Goal: Answer question/provide support: Share knowledge or assist other users

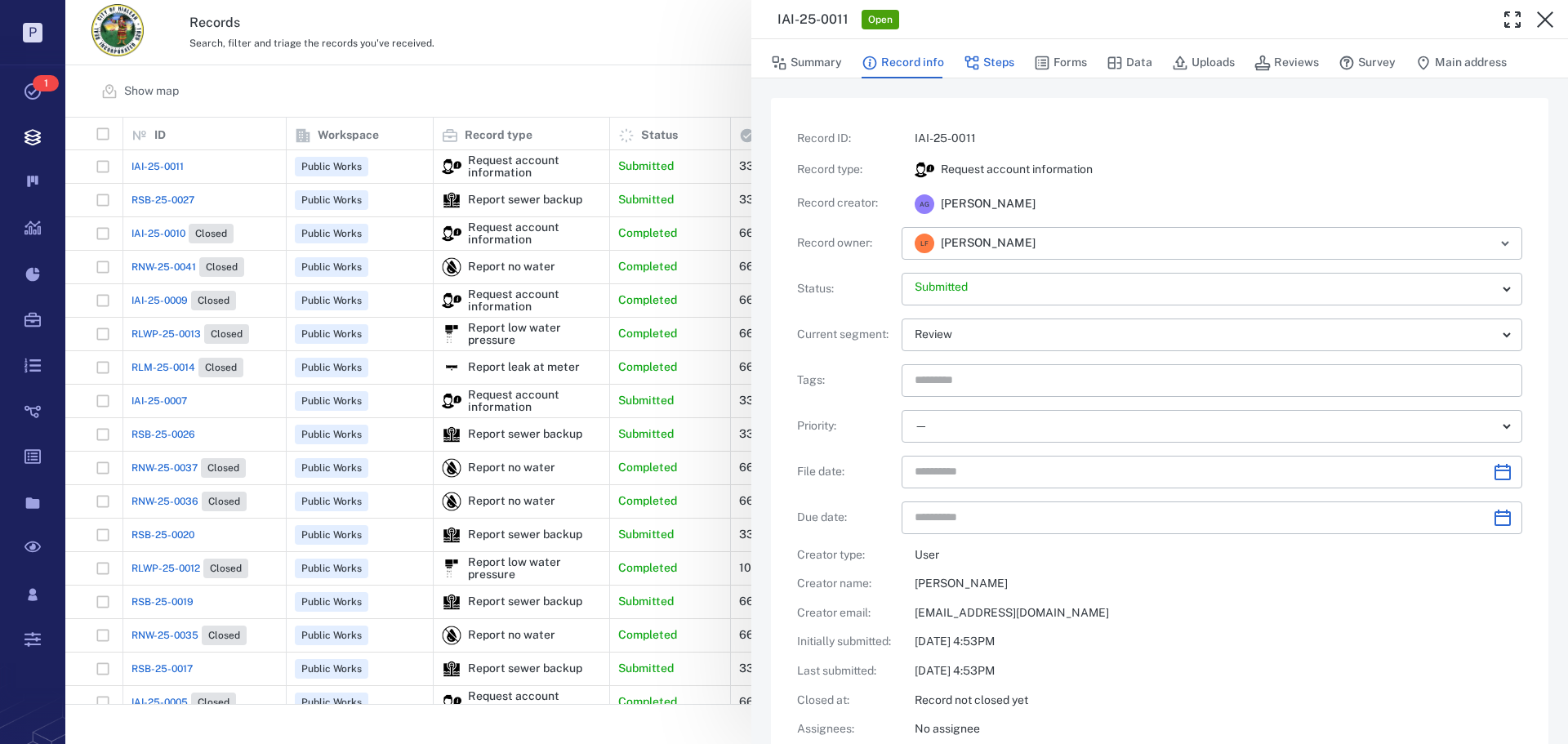
click at [997, 63] on button "Steps" at bounding box center [989, 63] width 51 height 31
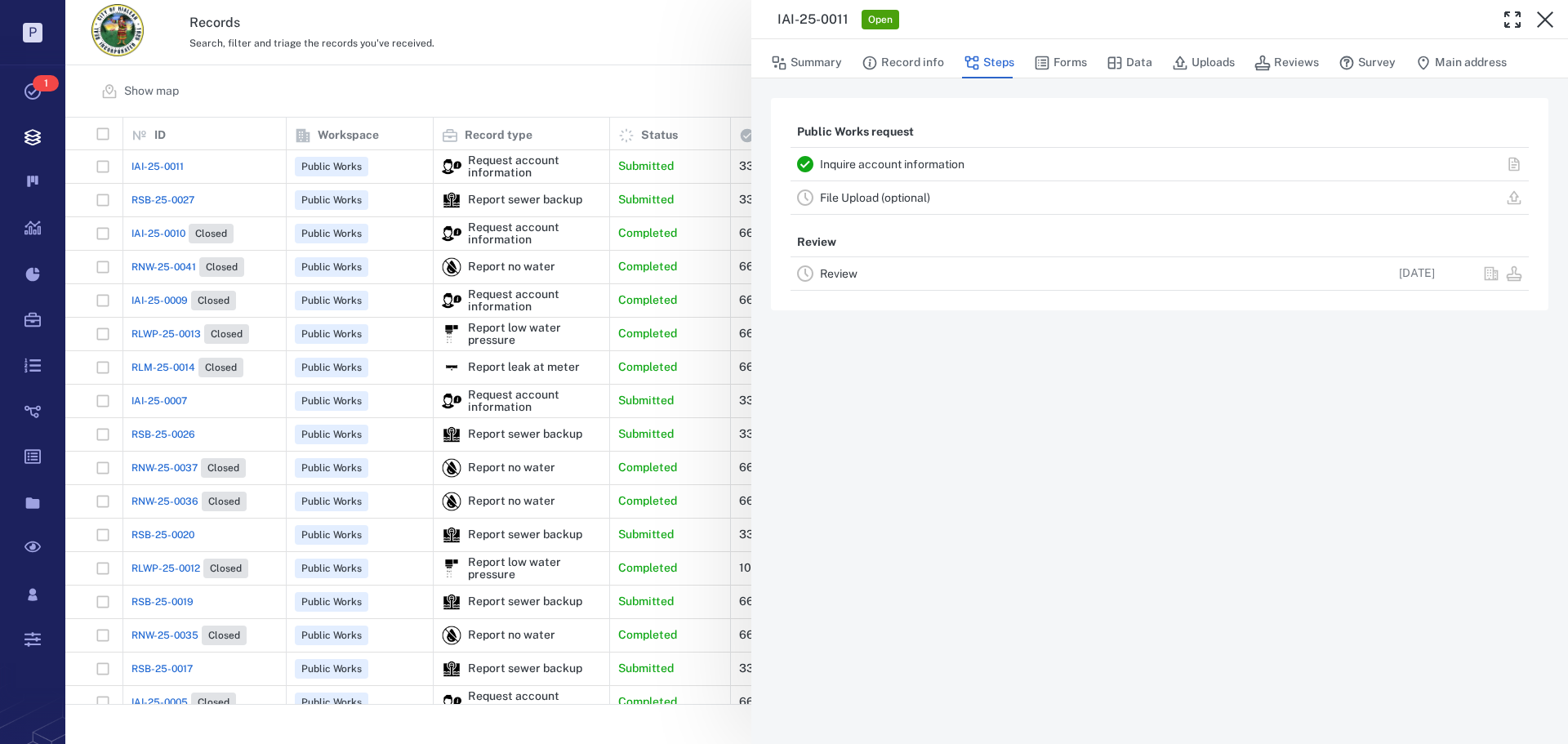
click at [931, 159] on link "Inquire account information" at bounding box center [891, 164] width 145 height 13
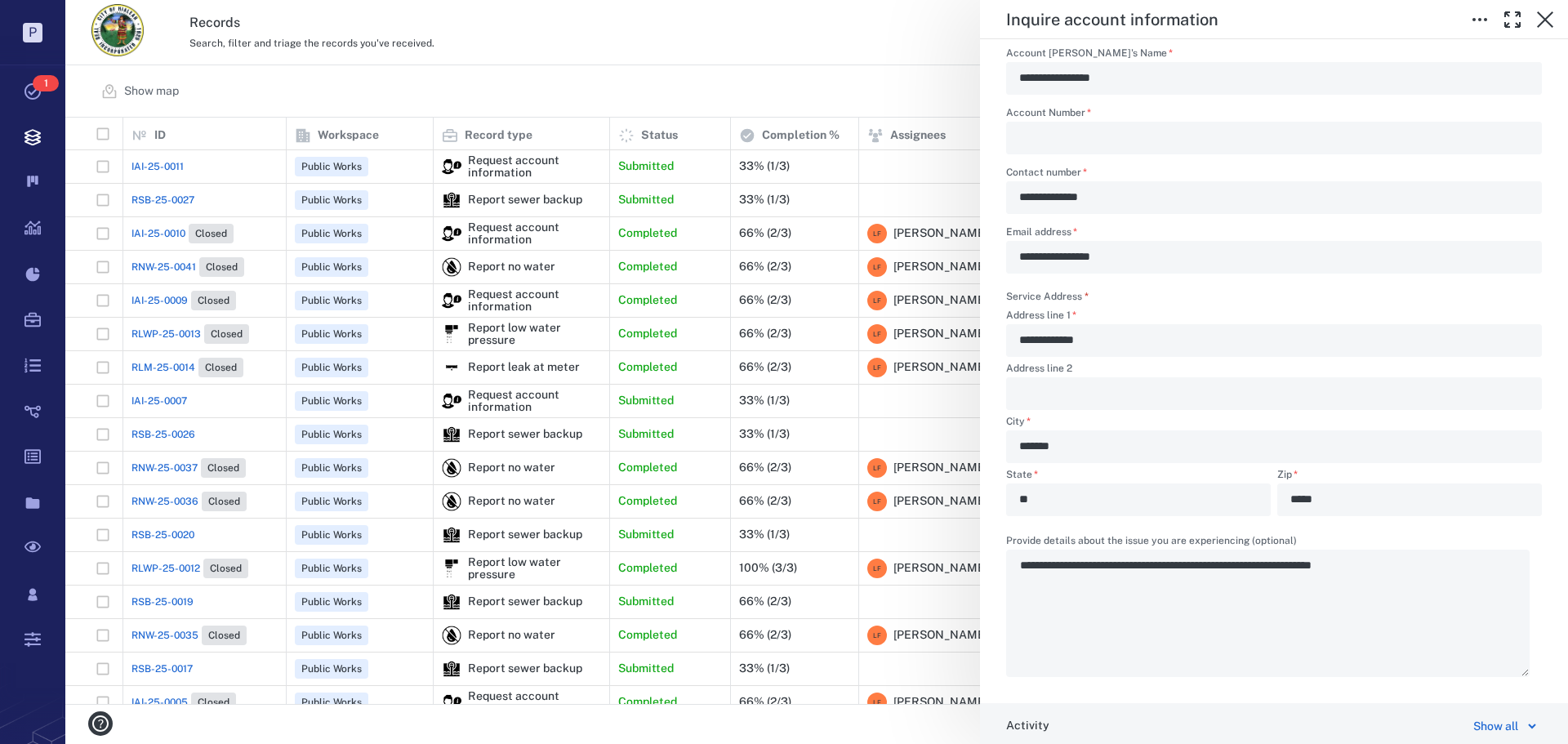
scroll to position [327, 0]
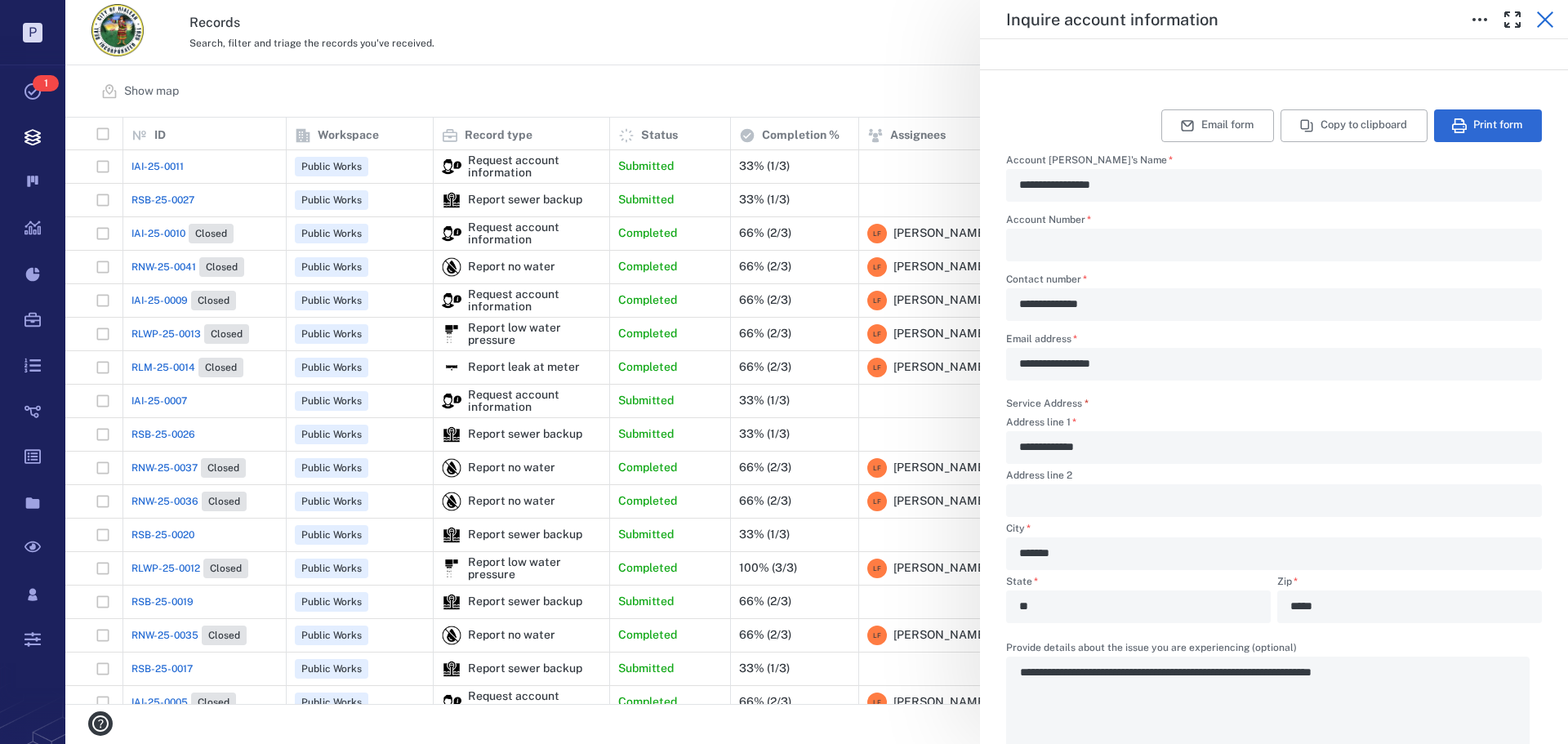
click at [1541, 21] on icon "button" at bounding box center [1545, 20] width 20 height 20
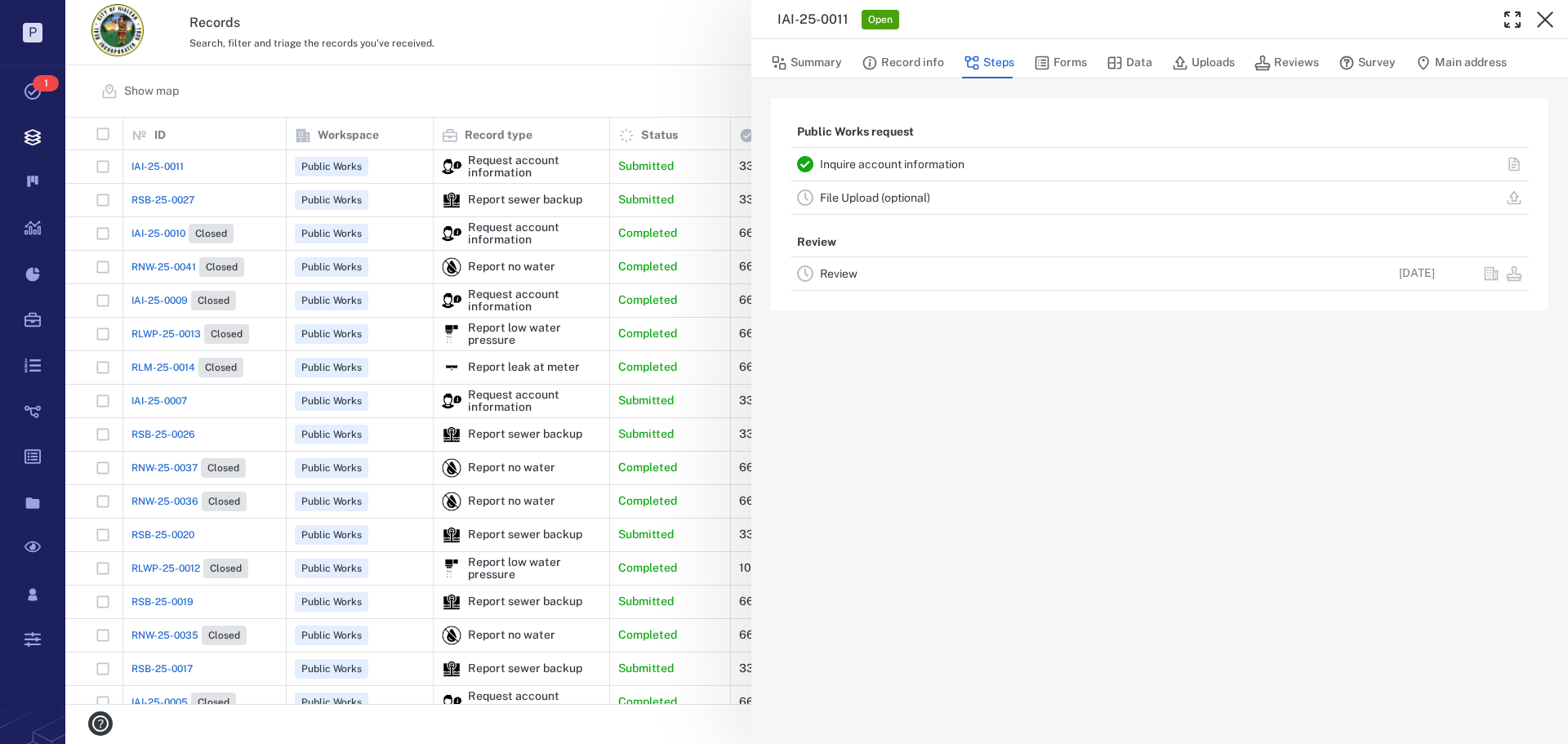
click at [907, 158] on link "Inquire account information" at bounding box center [891, 164] width 145 height 13
click at [941, 163] on link "Inquire account information" at bounding box center [891, 164] width 145 height 13
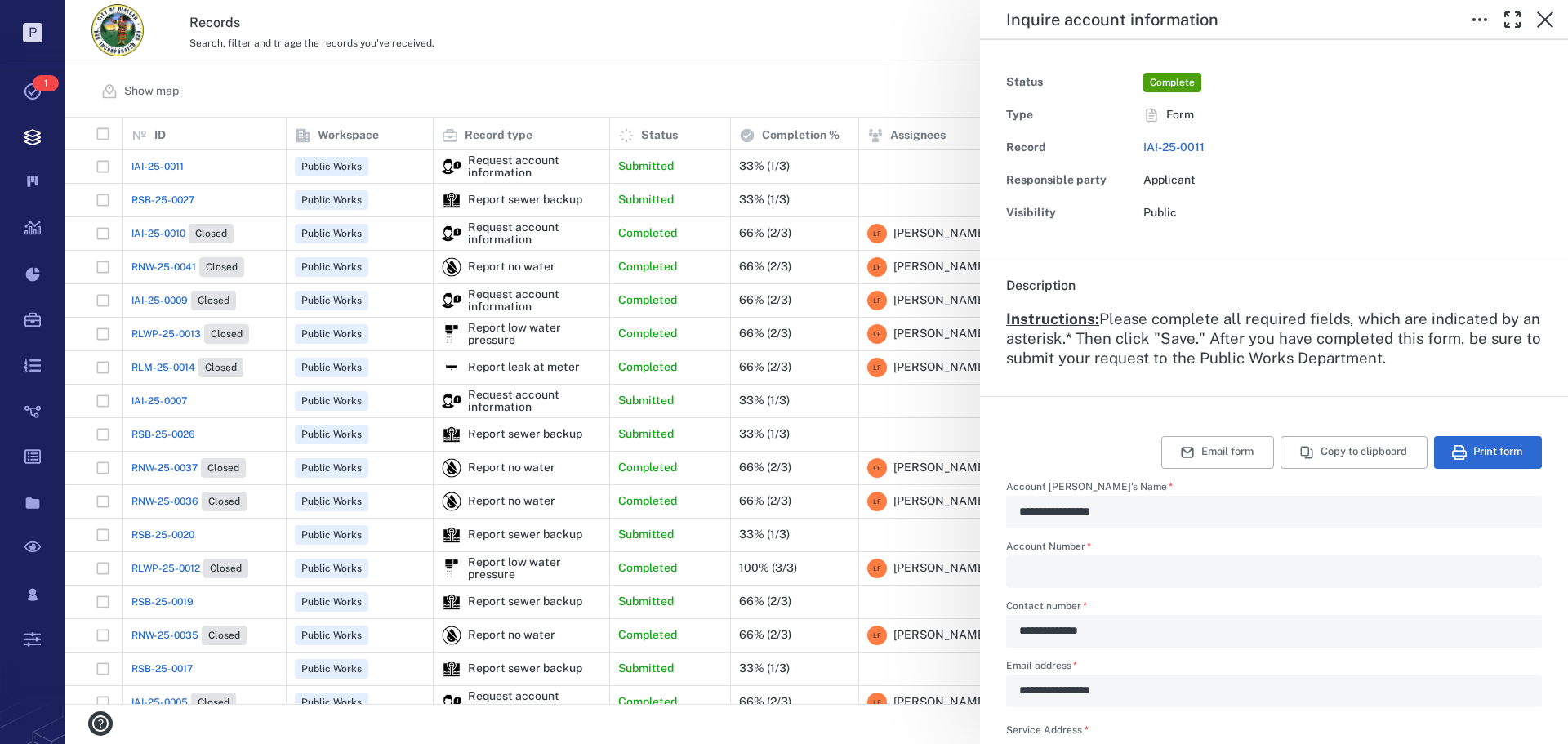
type textarea "*"
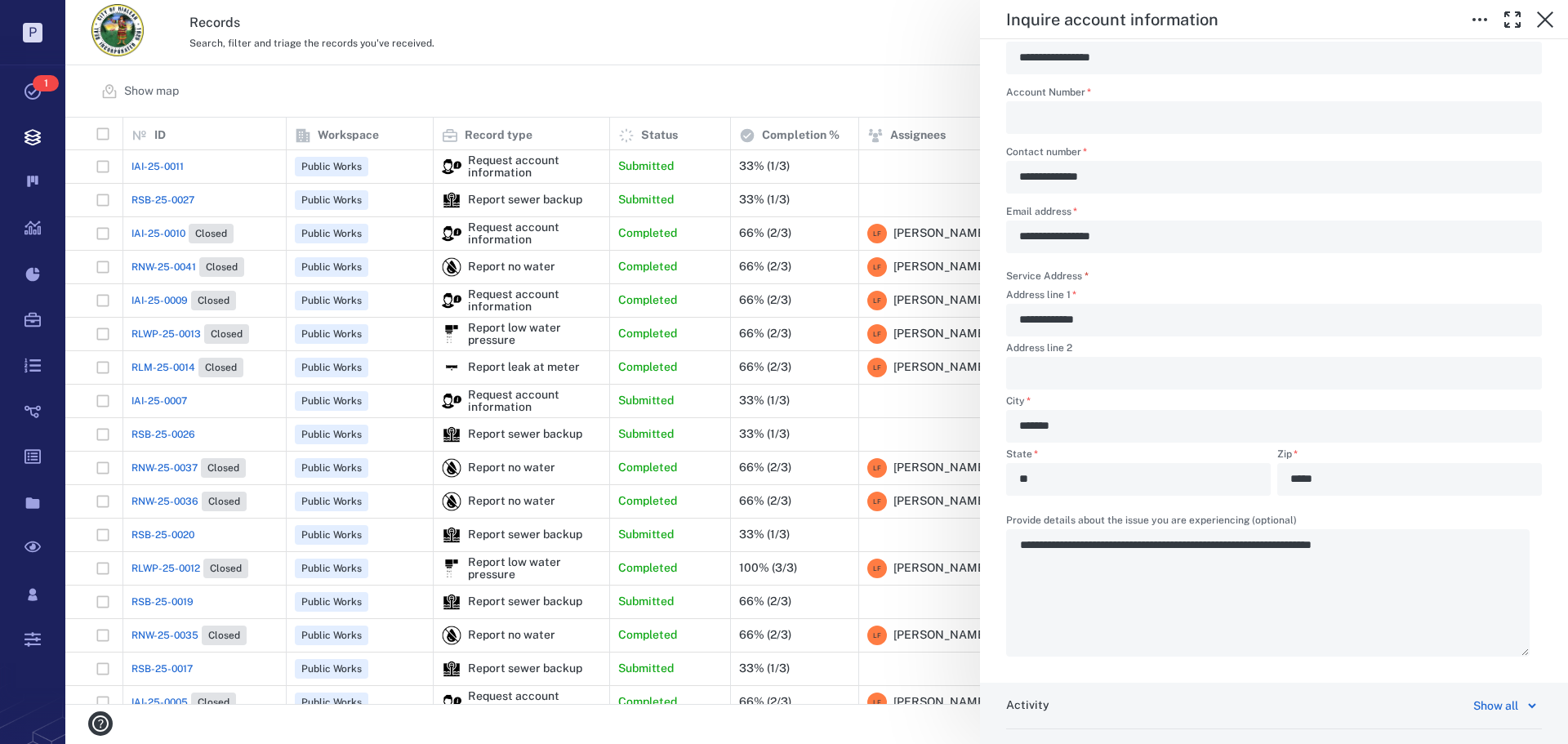
scroll to position [225, 0]
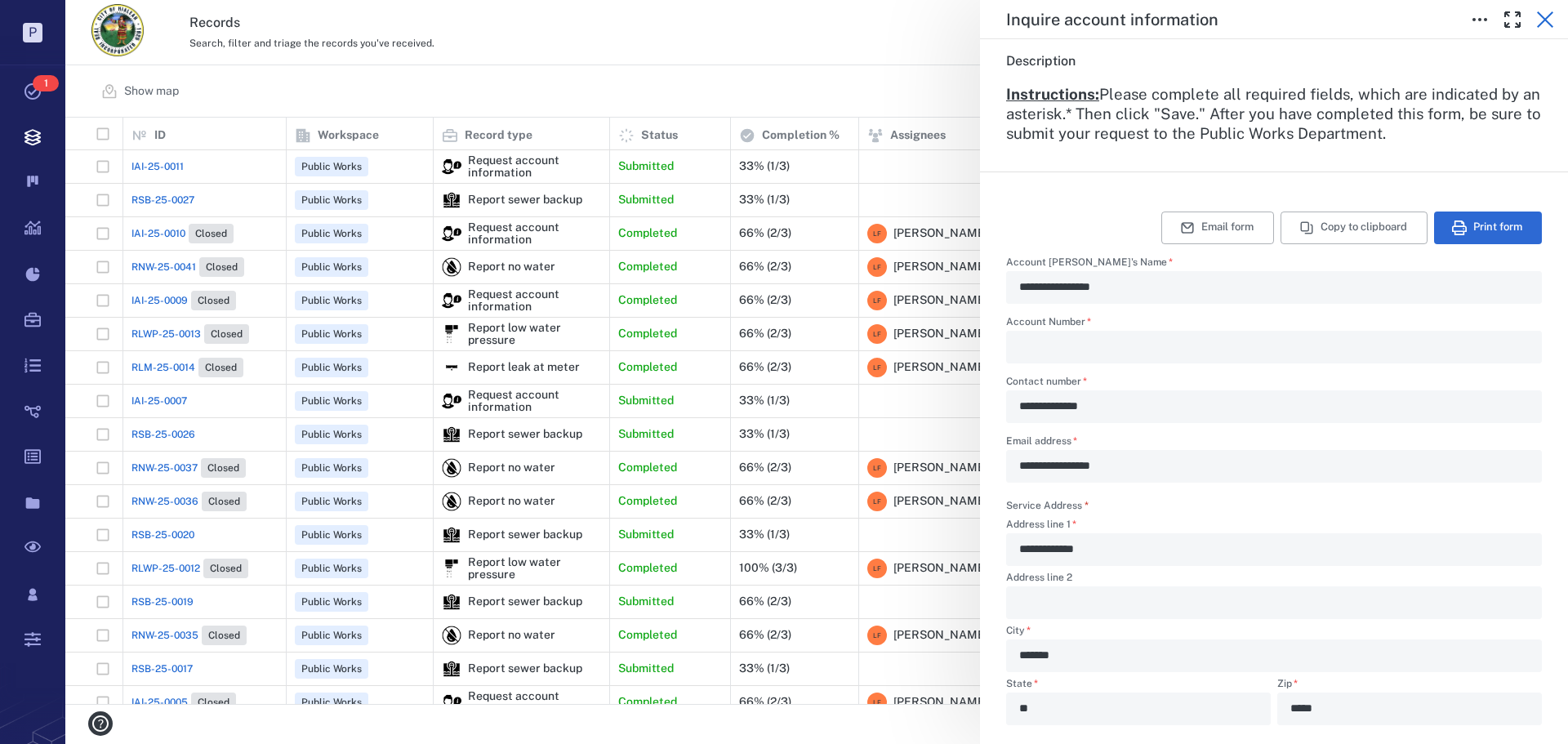
click at [1548, 20] on icon "button" at bounding box center [1545, 20] width 20 height 20
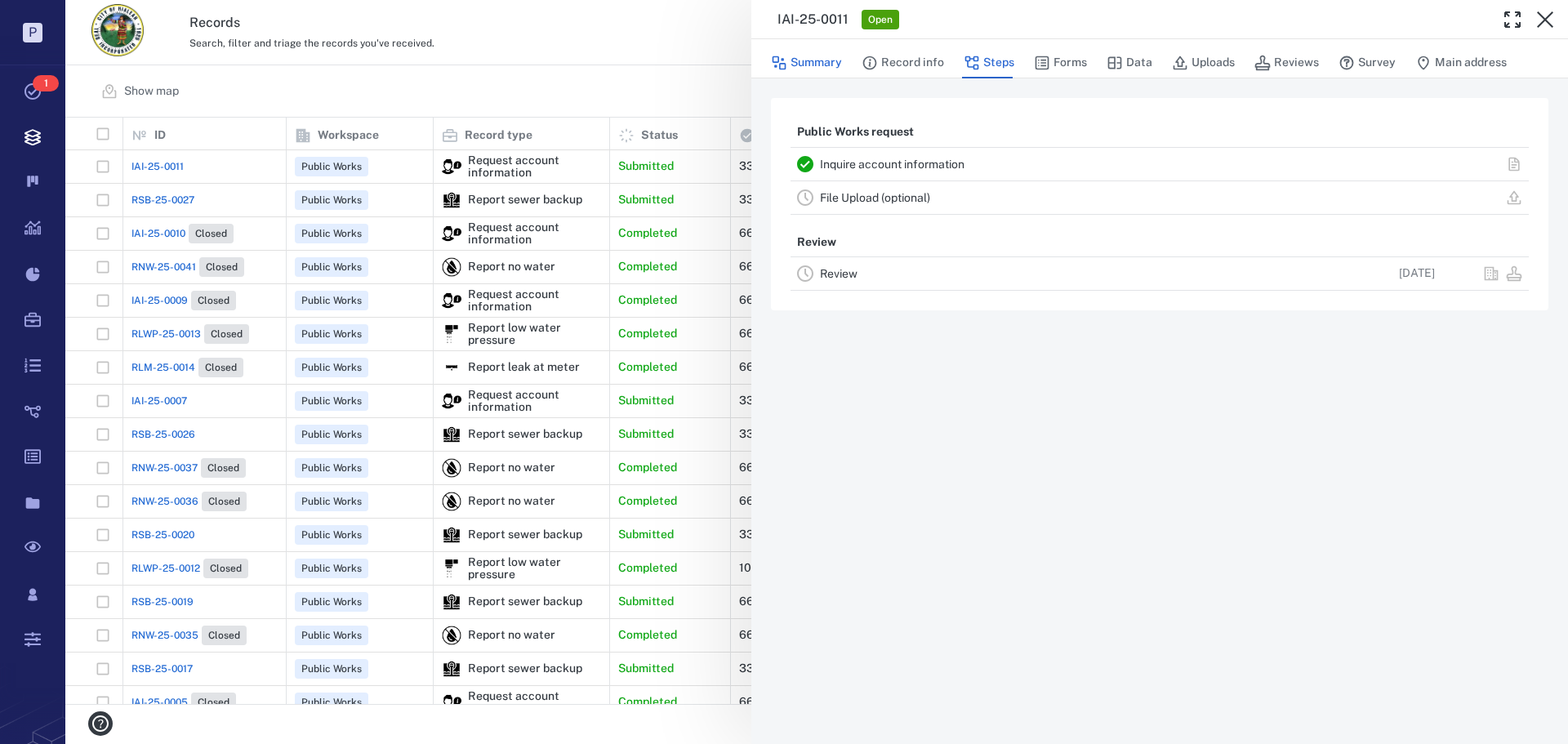
click at [829, 59] on button "Summary" at bounding box center [807, 63] width 71 height 31
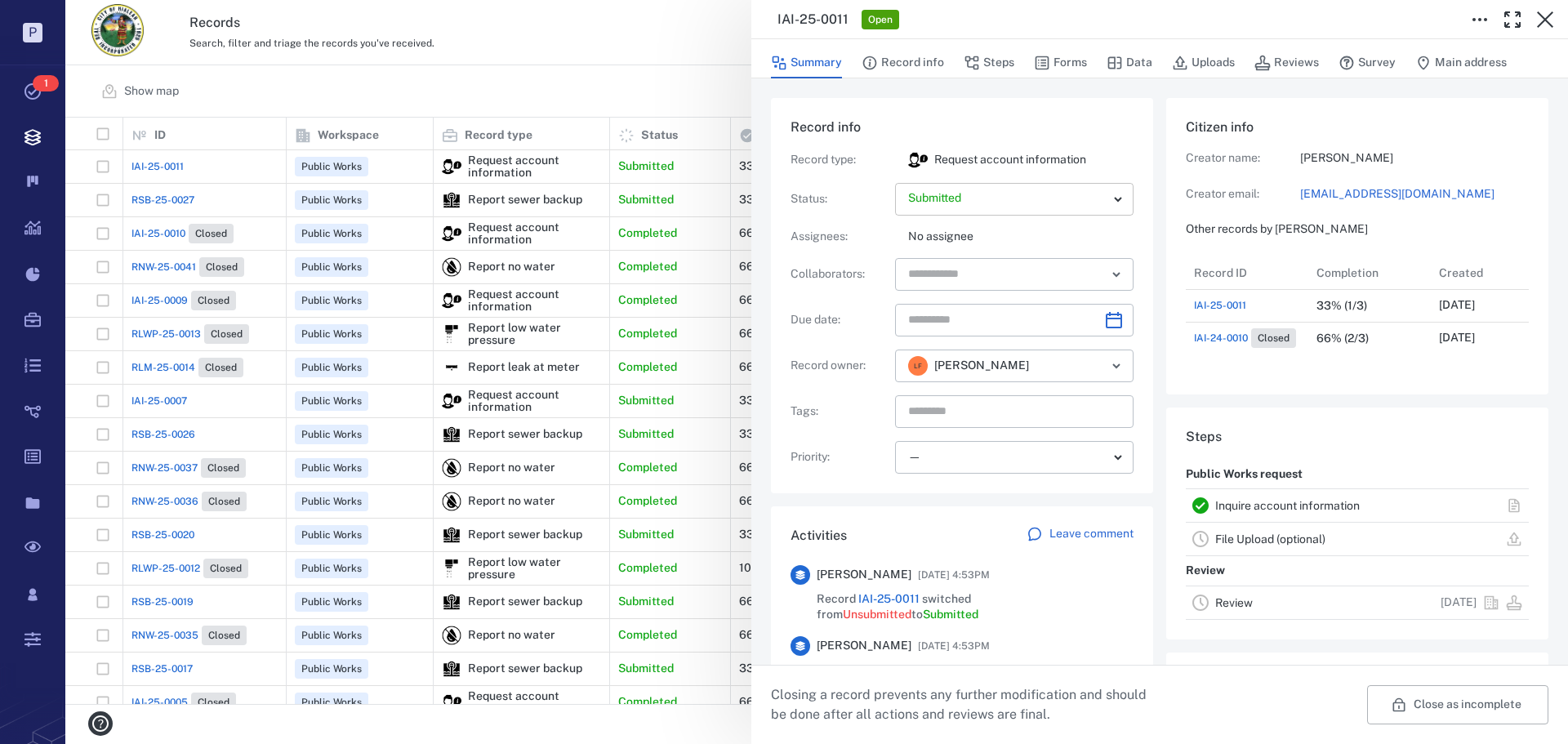
scroll to position [13, 13]
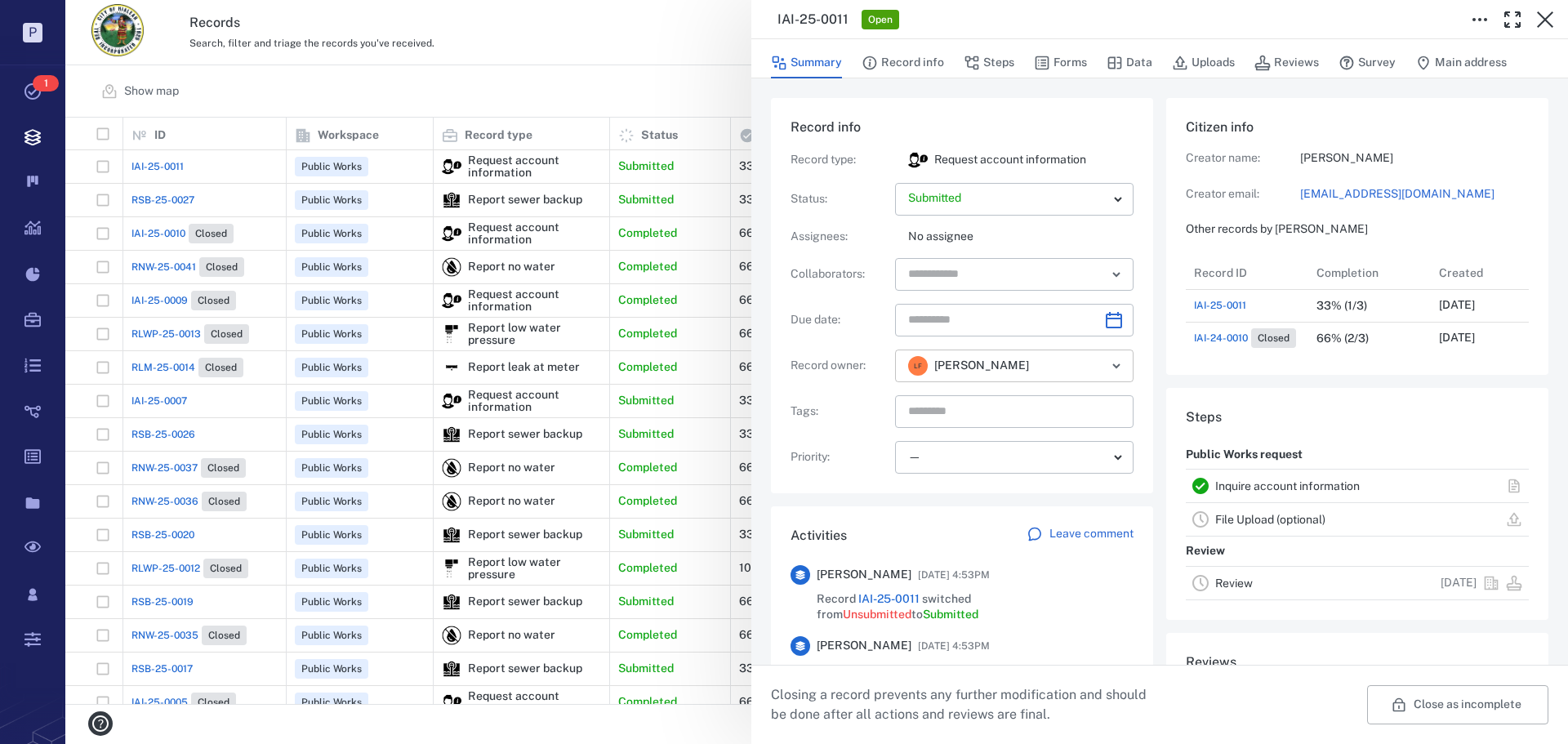
click at [1113, 366] on icon "Open" at bounding box center [1116, 366] width 6 height 4
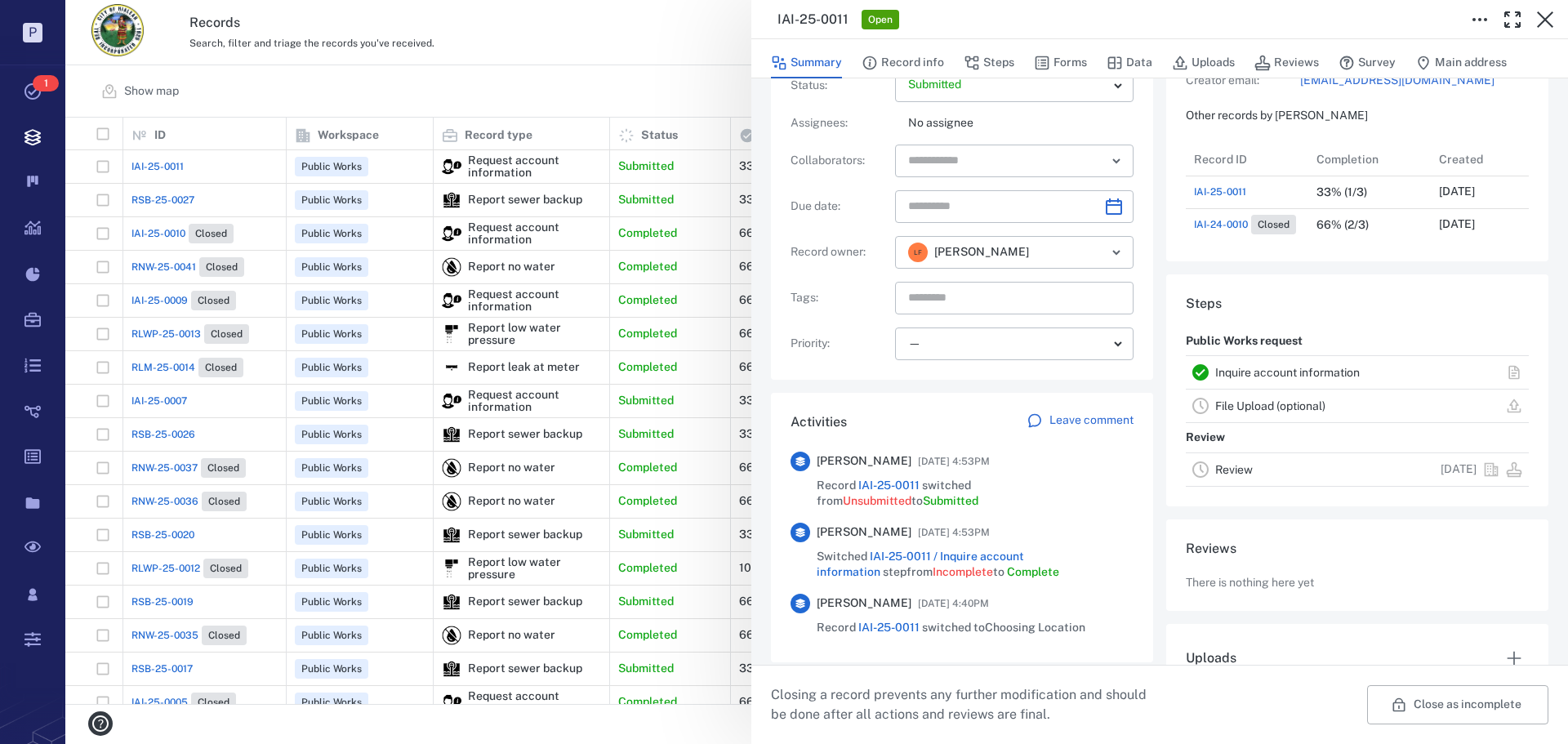
scroll to position [0, 0]
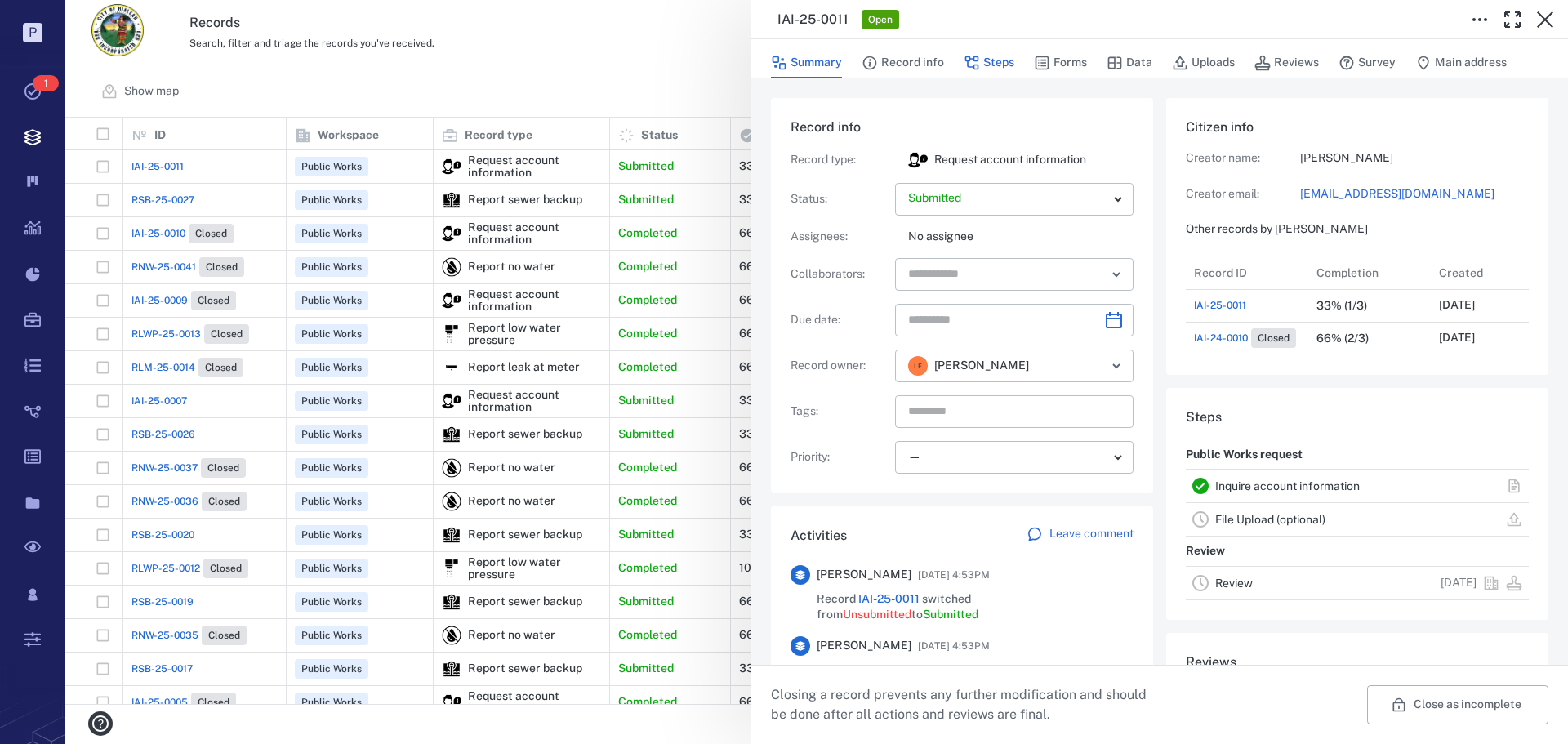
click at [995, 55] on button "Steps" at bounding box center [989, 63] width 51 height 31
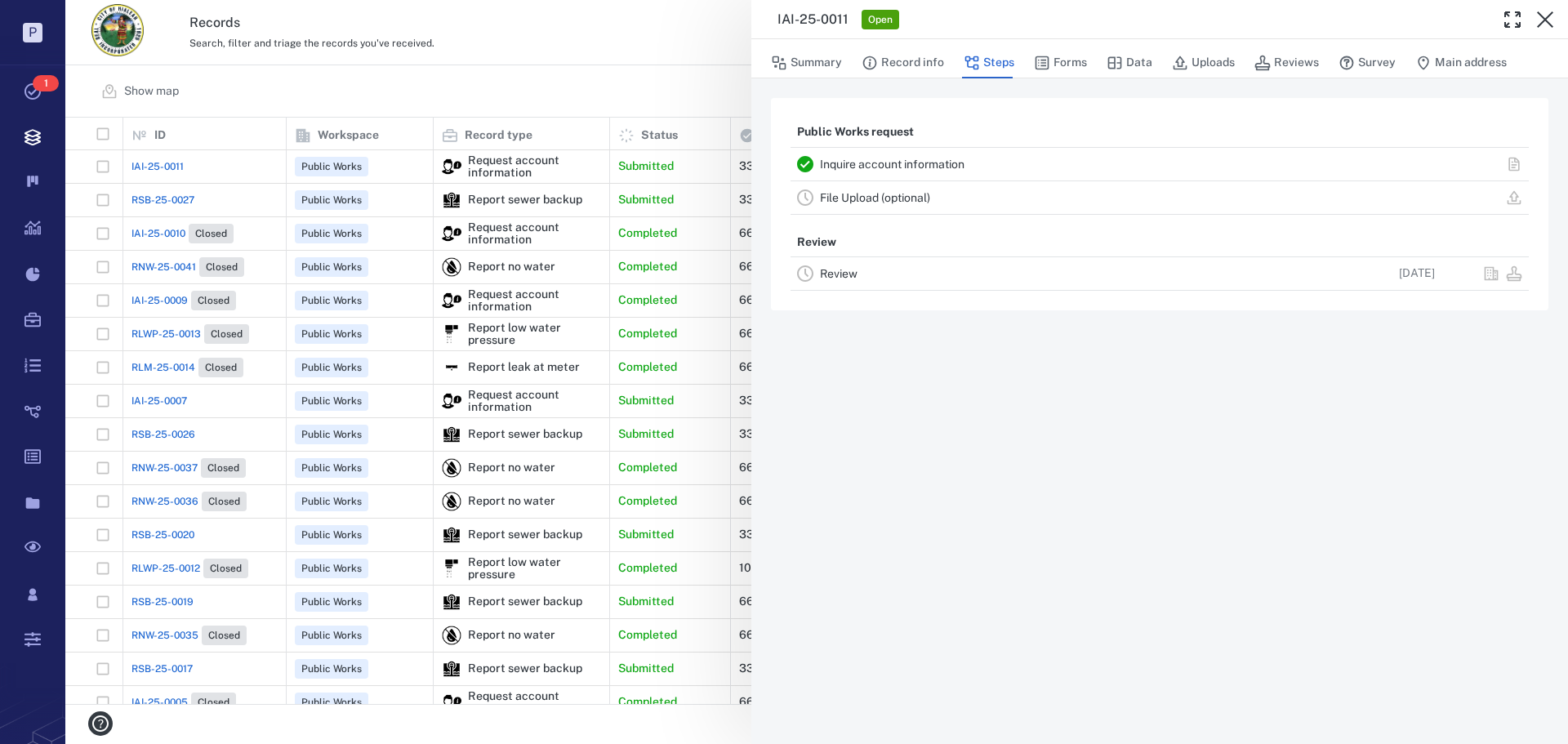
click at [884, 156] on div "Inquire account information" at bounding box center [1059, 165] width 478 height 20
click at [885, 162] on link "Inquire account information" at bounding box center [891, 164] width 145 height 13
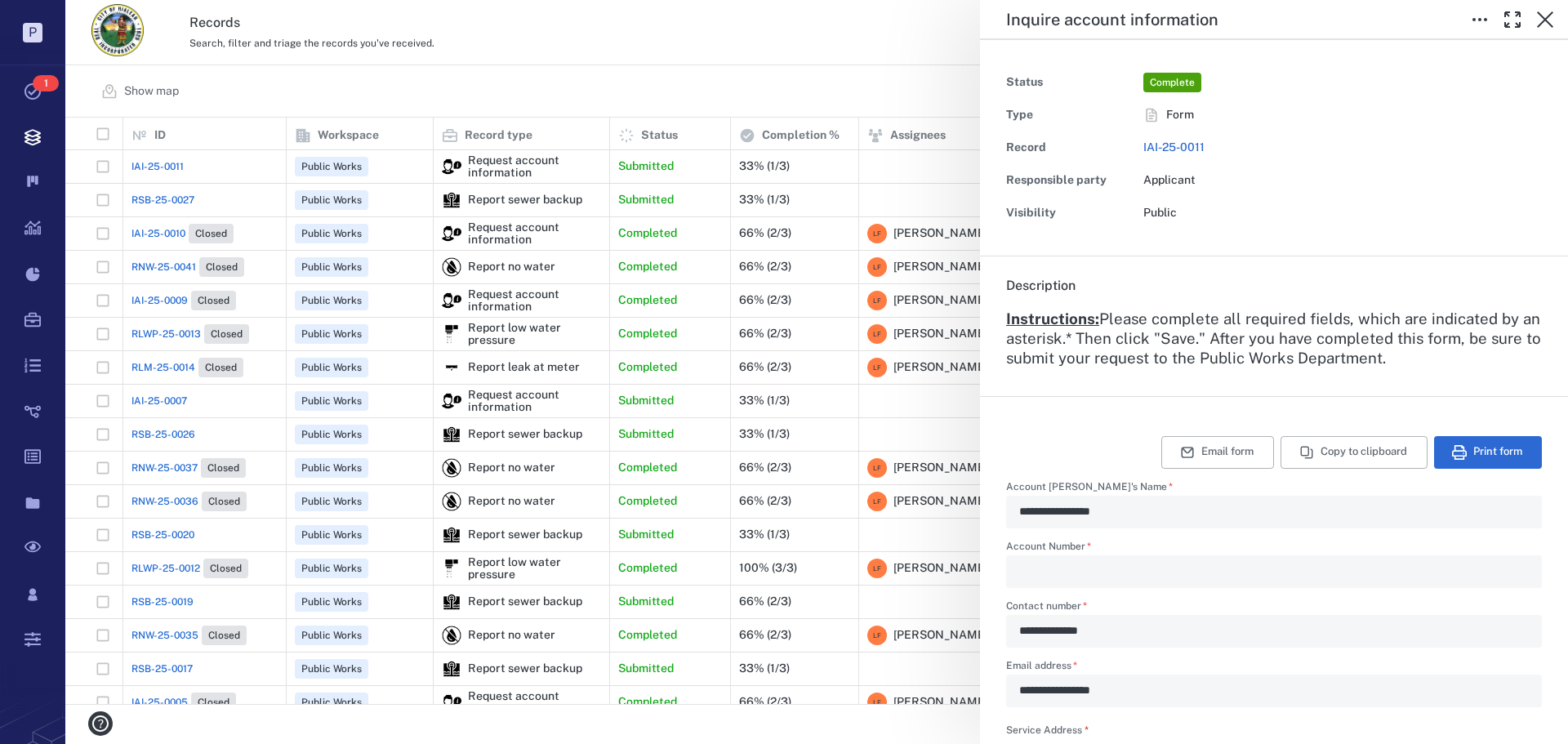
type textarea "*"
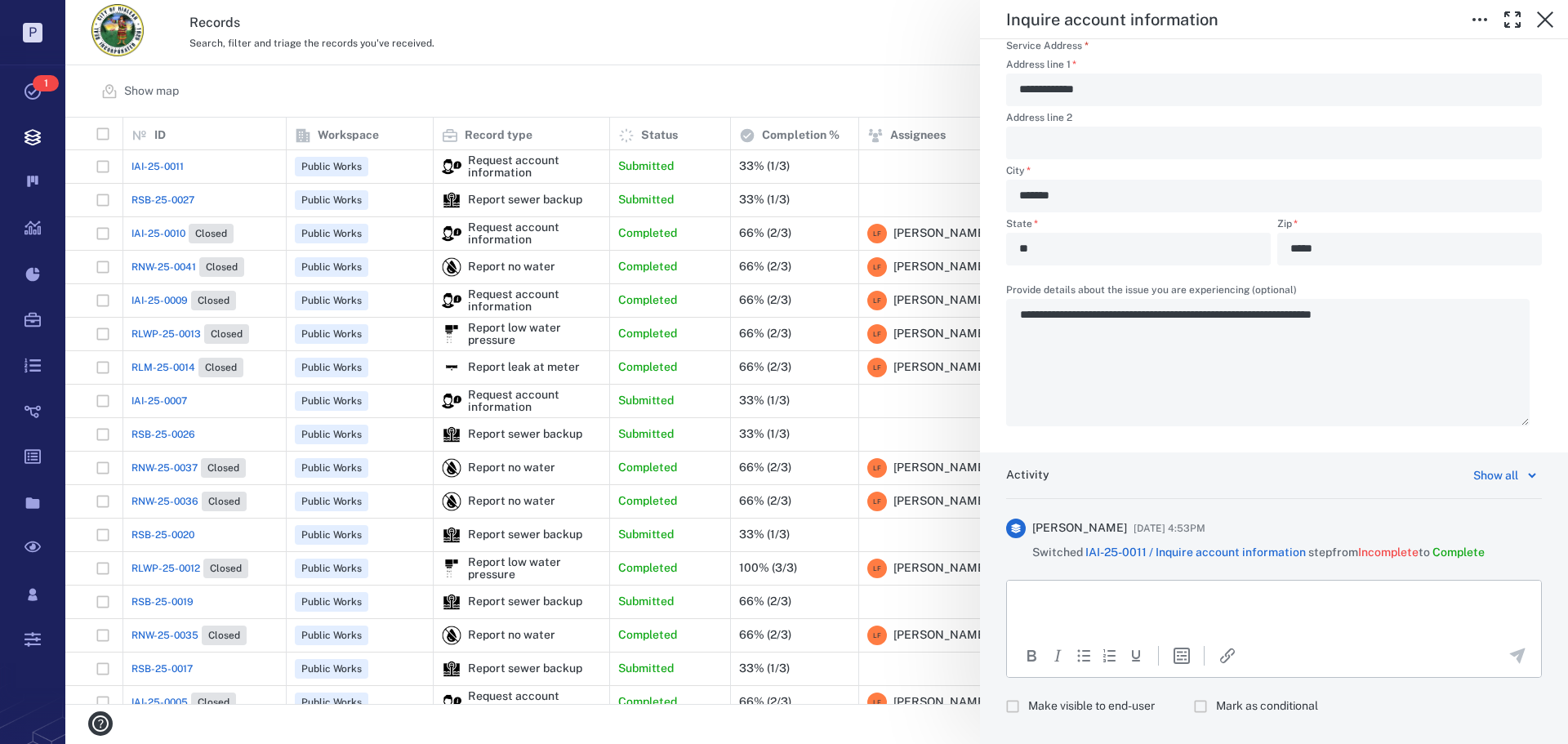
scroll to position [715, 0]
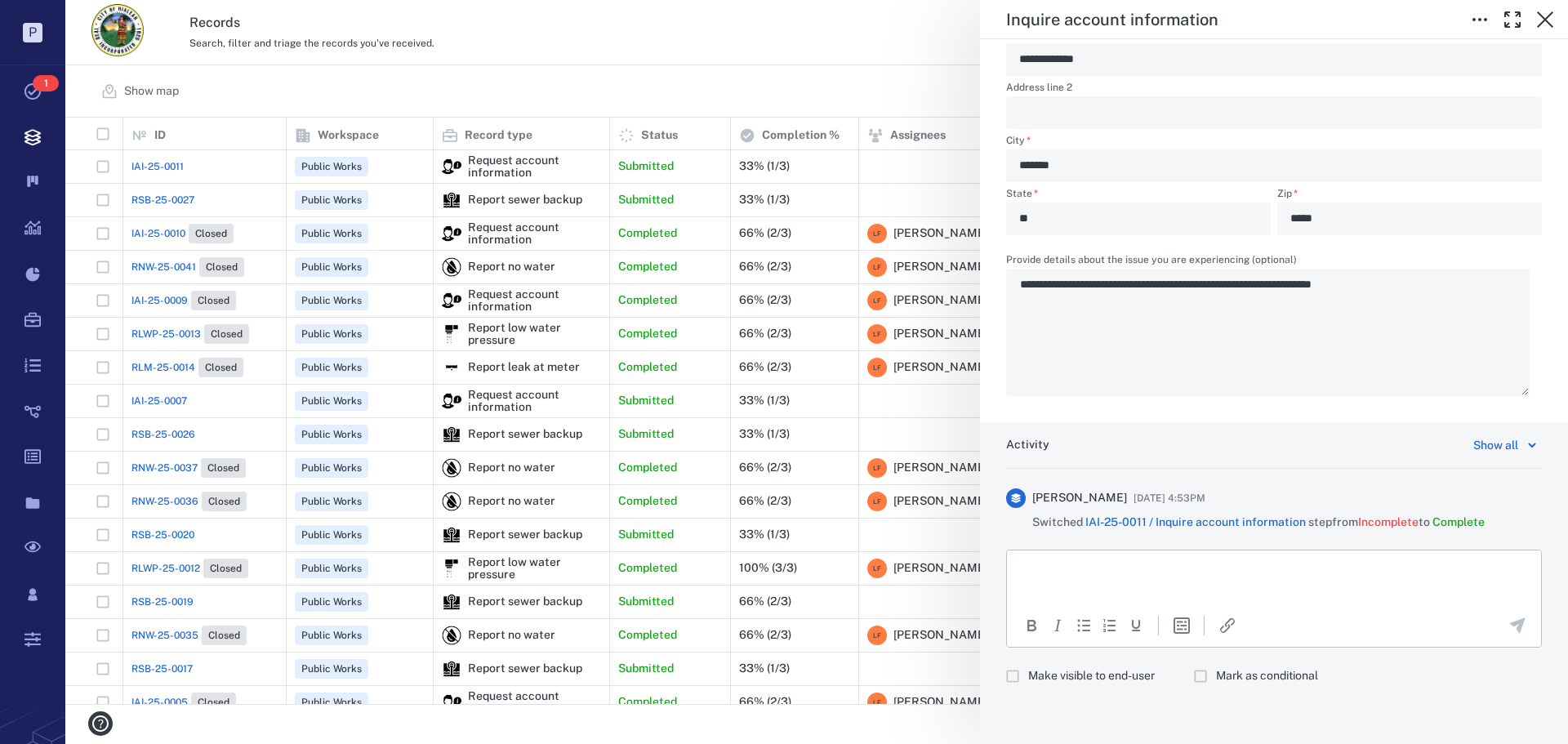
click at [1068, 568] on p "Rich Text Area. Press ALT-0 for help." at bounding box center [1273, 571] width 507 height 15
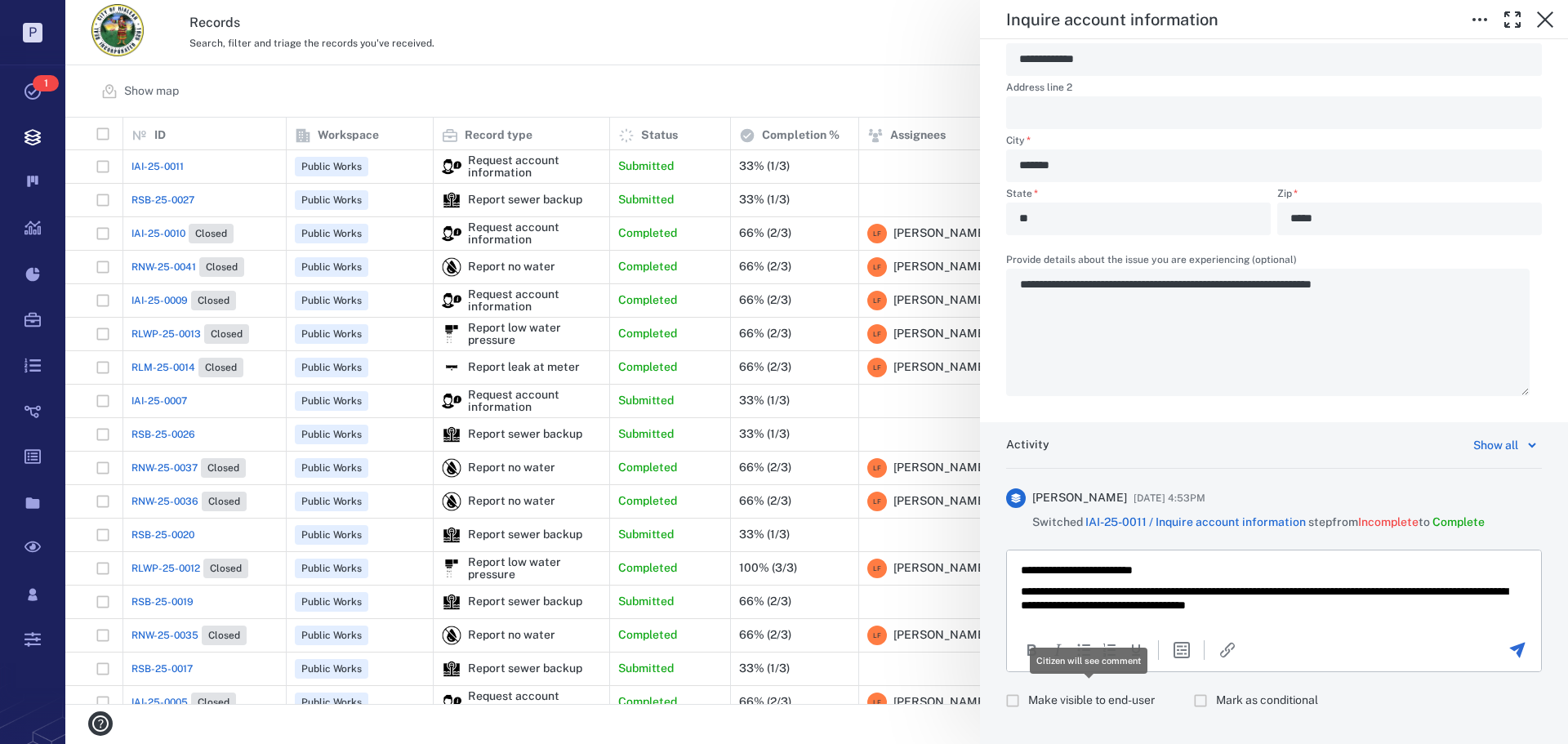
scroll to position [574, 1491]
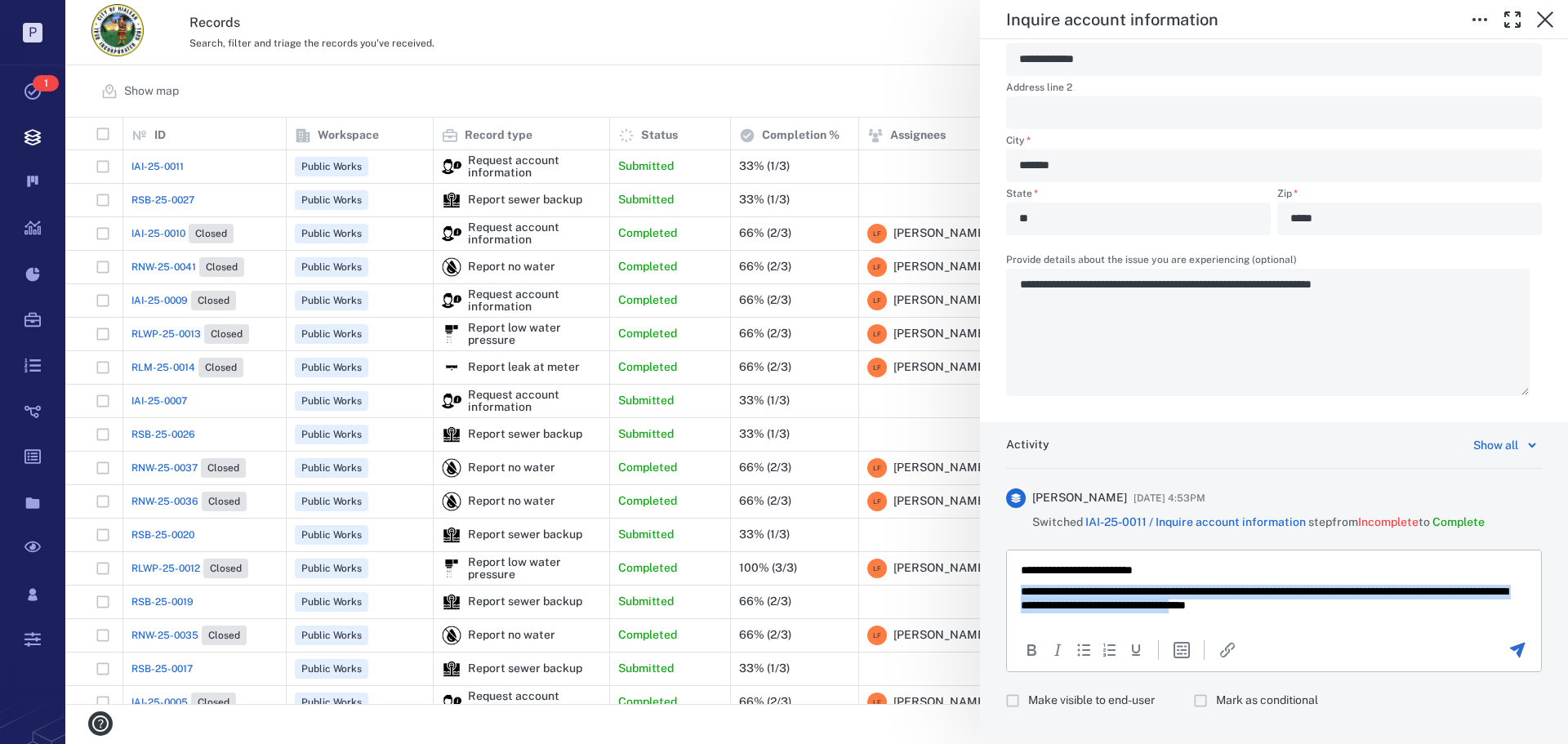
drag, startPoint x: 1354, startPoint y: 602, endPoint x: 1026, endPoint y: 590, distance: 328.2
click at [1014, 593] on html "**********" at bounding box center [1273, 588] width 534 height 76
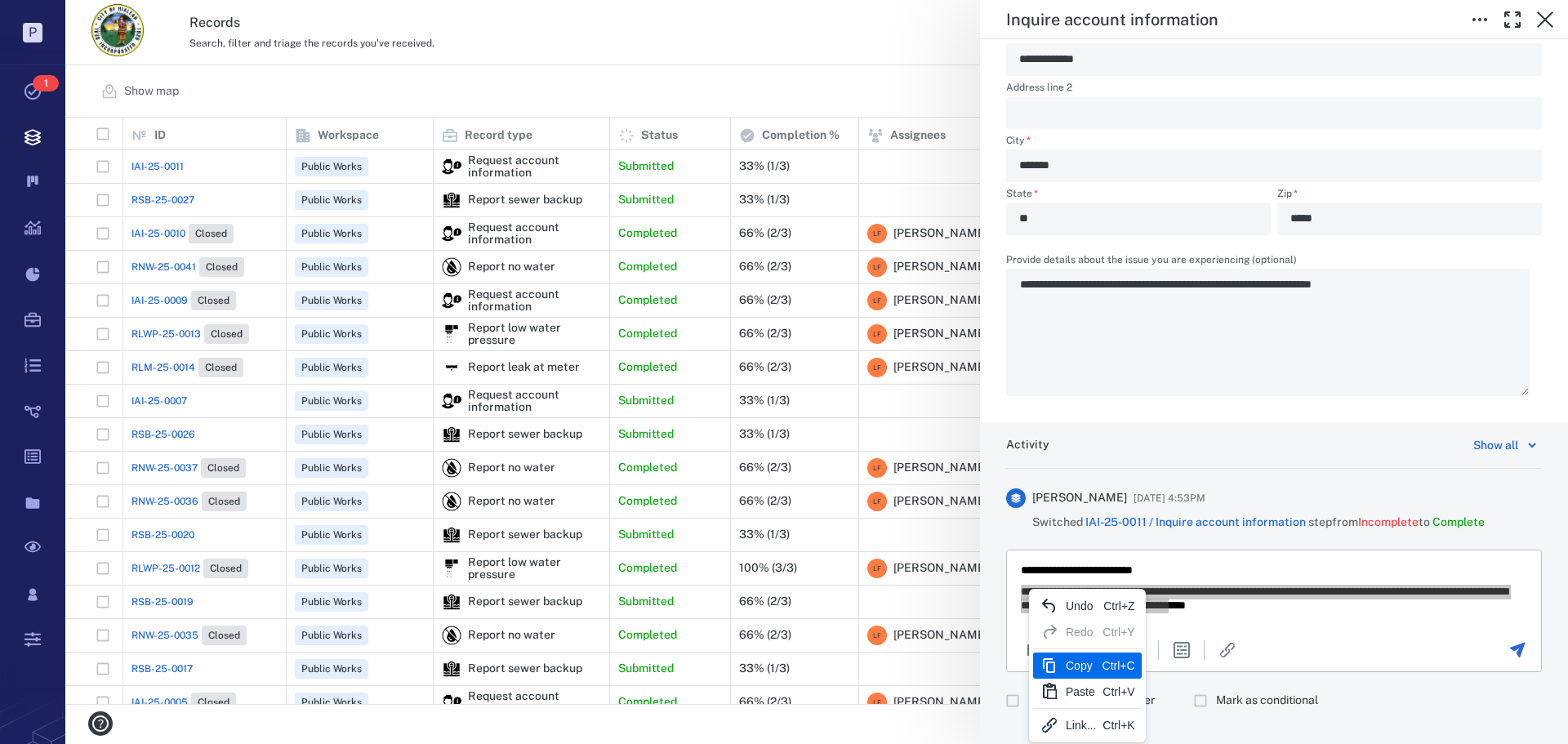
click at [1079, 667] on div "Copy" at bounding box center [1081, 666] width 30 height 20
copy p "**********"
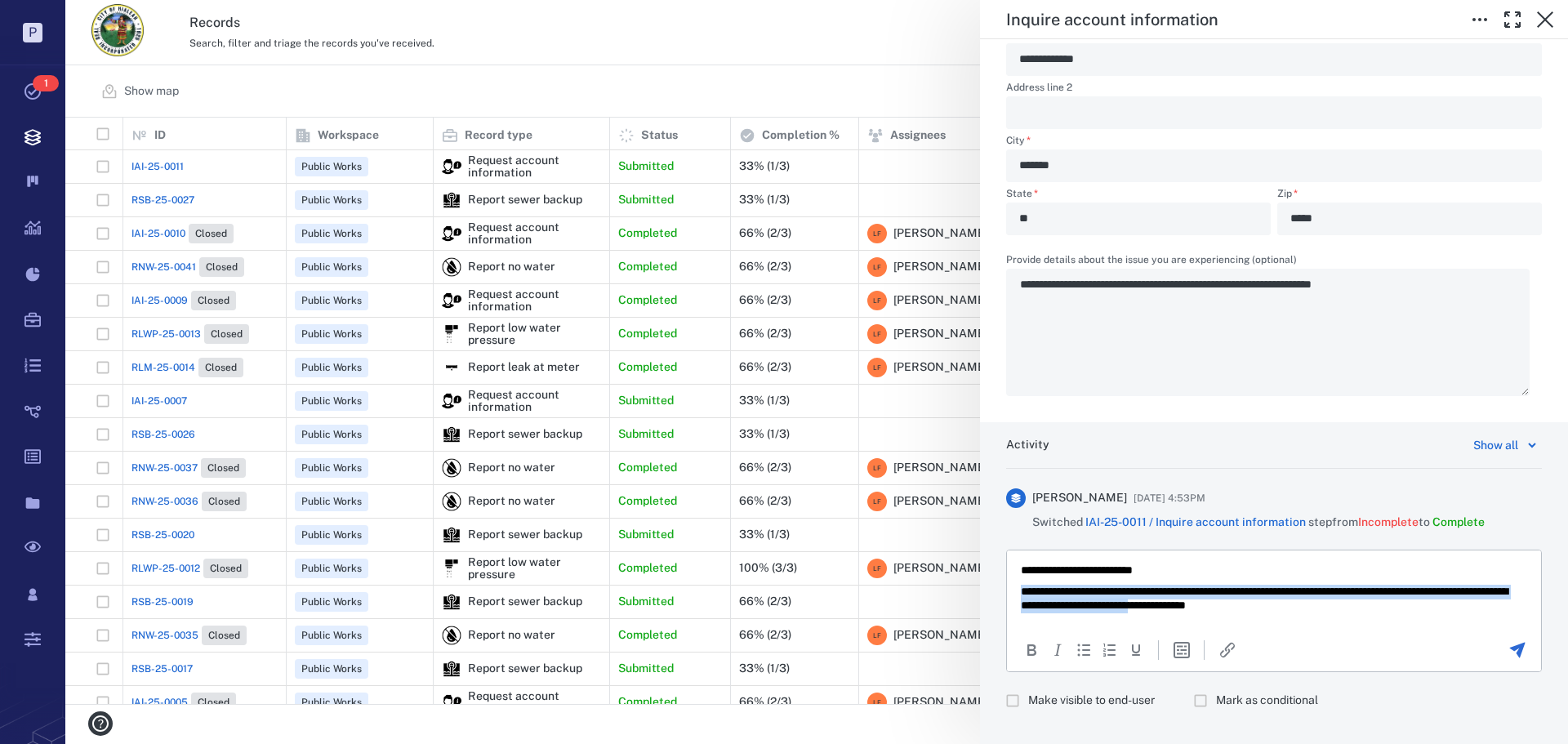
drag, startPoint x: 1299, startPoint y: 604, endPoint x: 1018, endPoint y: 591, distance: 281.3
click at [1018, 591] on html "**********" at bounding box center [1273, 588] width 534 height 76
drag, startPoint x: 1376, startPoint y: 586, endPoint x: 2420, endPoint y: 1082, distance: 1155.8
click at [1376, 586] on p "**********" at bounding box center [1267, 598] width 494 height 28
click at [1452, 601] on p "**********" at bounding box center [1261, 607] width 482 height 44
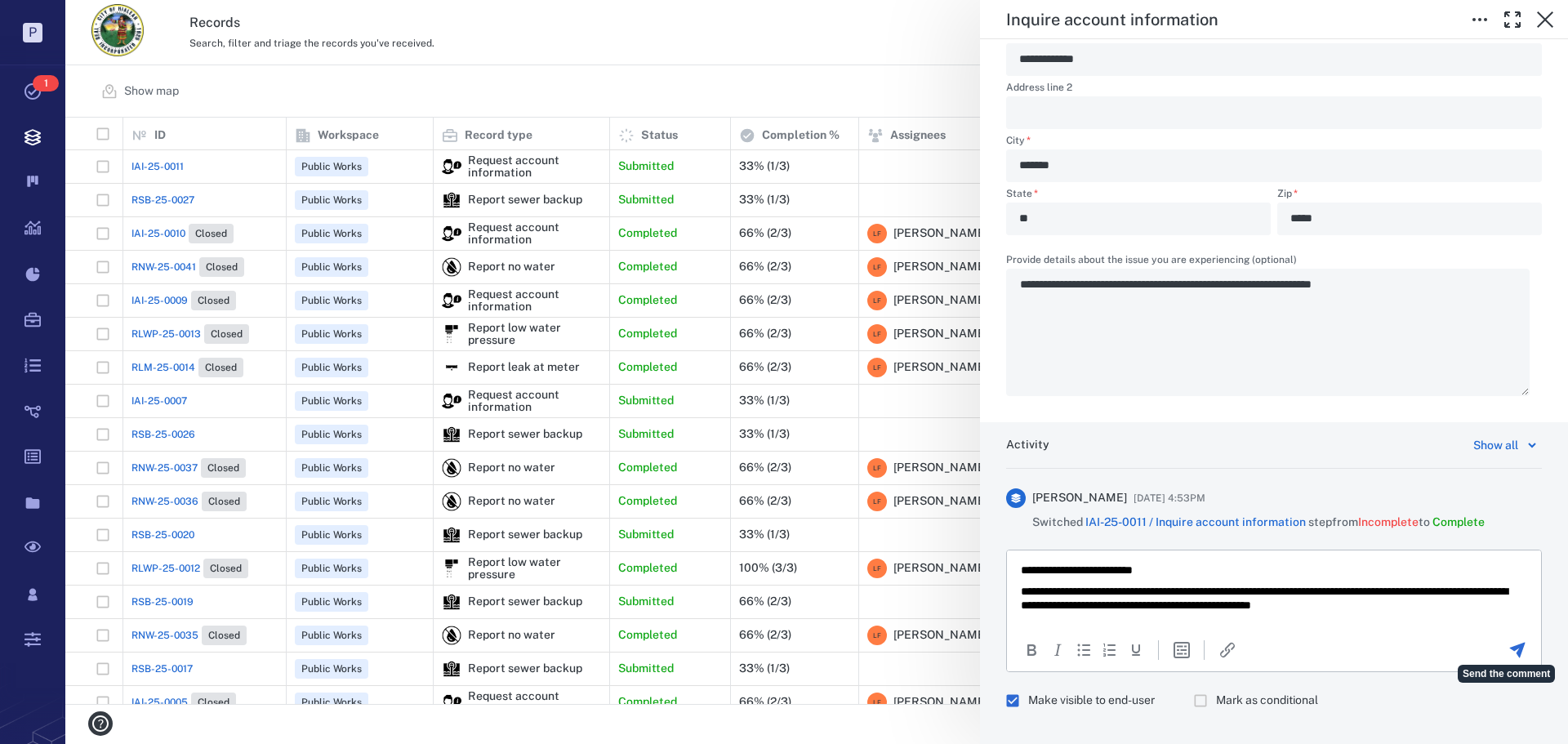
click at [1510, 651] on icon "Send the comment" at bounding box center [1517, 650] width 15 height 15
